Goal: Answer question/provide support

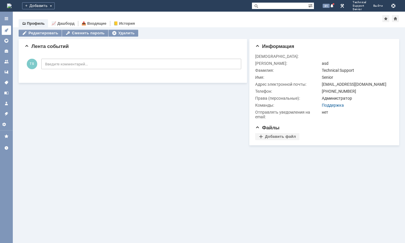
click at [6, 31] on icon at bounding box center [6, 31] width 4 height 4
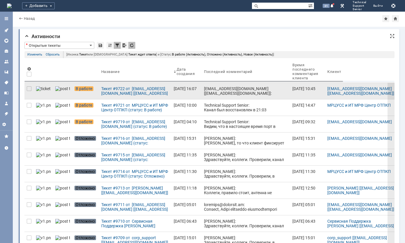
click at [204, 88] on div "[EMAIL_ADDRESS][DOMAIN_NAME] [[EMAIL_ADDRESS][DOMAIN_NAME]]: Добрый день. Фикси…" at bounding box center [246, 121] width 84 height 70
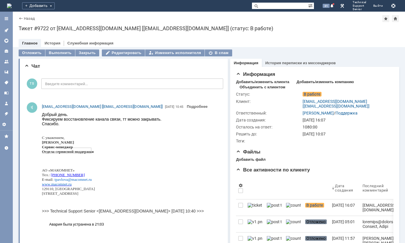
click at [85, 56] on div "Закрыть" at bounding box center [87, 52] width 24 height 7
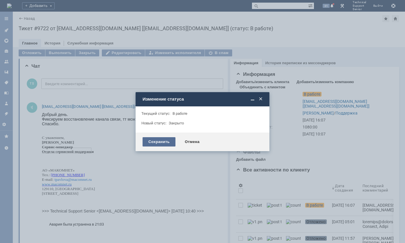
click at [150, 146] on div "Сохранить" at bounding box center [159, 141] width 33 height 9
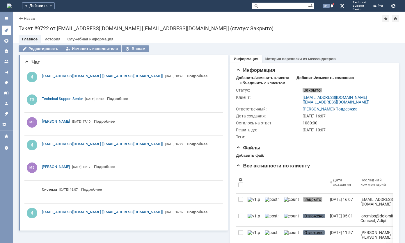
click at [10, 29] on link at bounding box center [6, 30] width 9 height 9
